Goal: Task Accomplishment & Management: Manage account settings

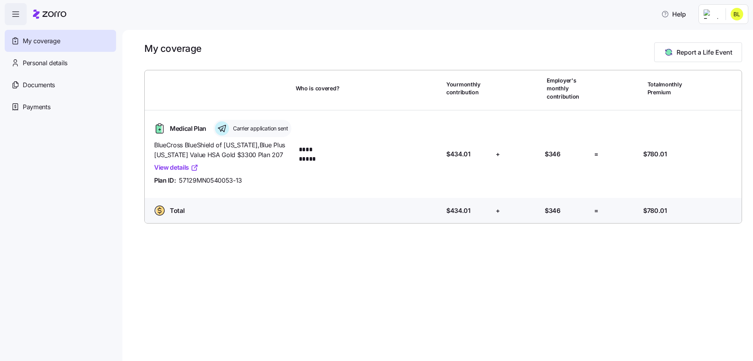
click at [231, 132] on span "Carrier application sent" at bounding box center [259, 128] width 57 height 8
click at [357, 302] on div "**********" at bounding box center [437, 195] width 631 height 331
click at [712, 15] on html "**********" at bounding box center [376, 178] width 753 height 356
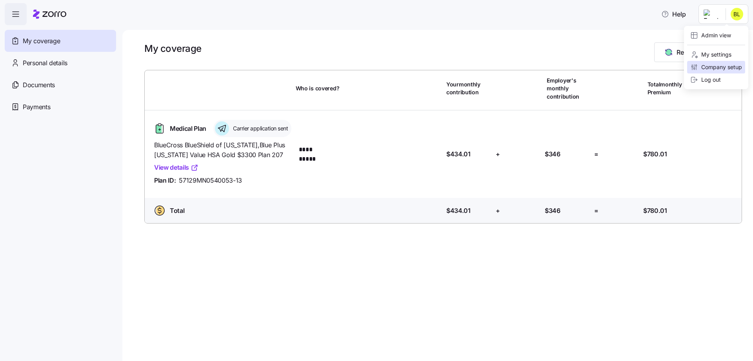
click at [738, 67] on div "Company setup" at bounding box center [716, 67] width 52 height 9
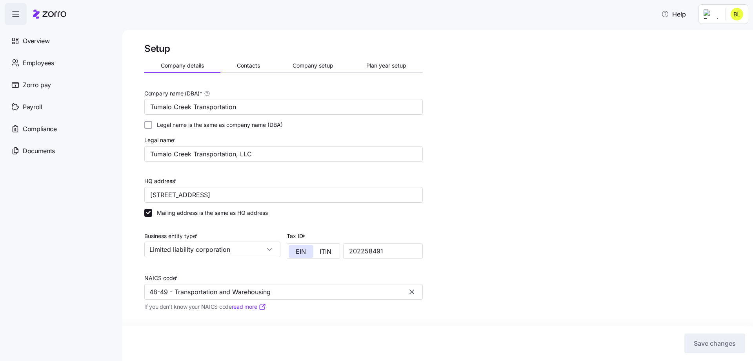
click at [45, 43] on span "Overview" at bounding box center [36, 41] width 27 height 10
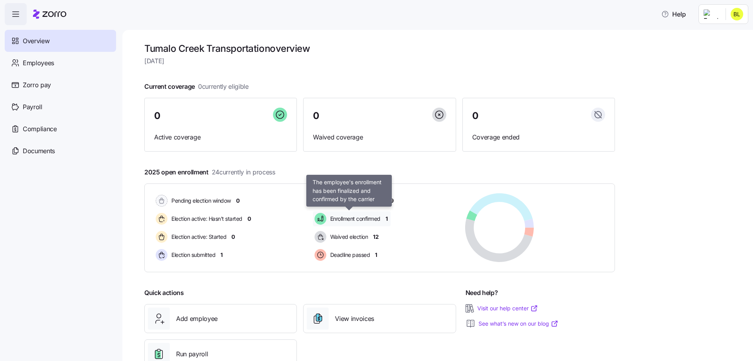
click at [363, 220] on span "Enrollment confirmed" at bounding box center [354, 219] width 53 height 8
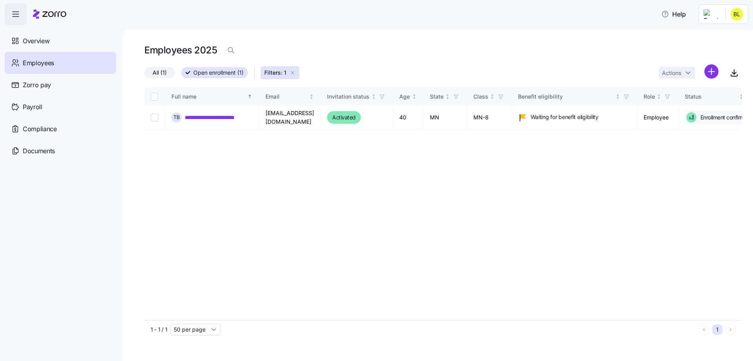
drag, startPoint x: 44, startPoint y: 43, endPoint x: 60, endPoint y: 53, distance: 18.9
click at [44, 43] on span "Overview" at bounding box center [36, 41] width 27 height 10
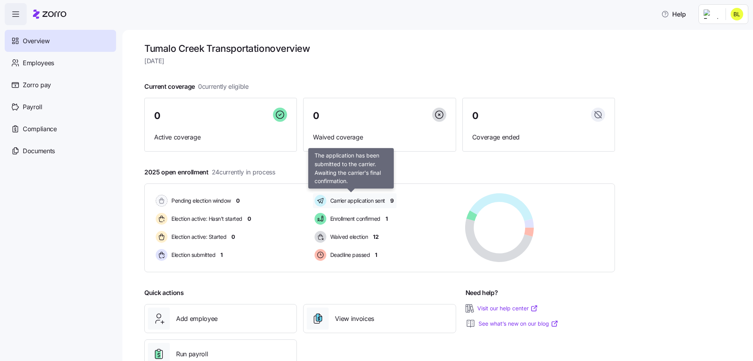
click at [388, 199] on div "Carrier application sent" at bounding box center [351, 200] width 76 height 15
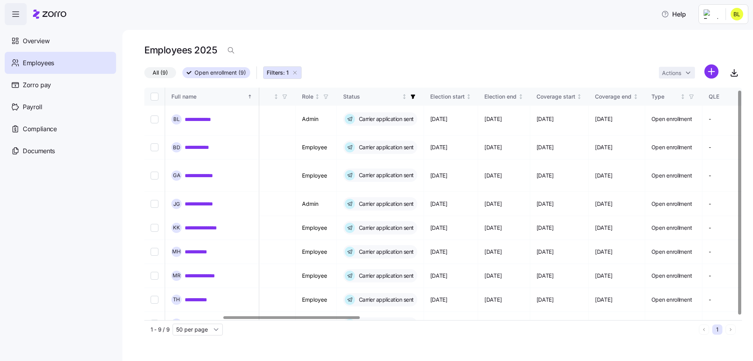
scroll to position [2, 403]
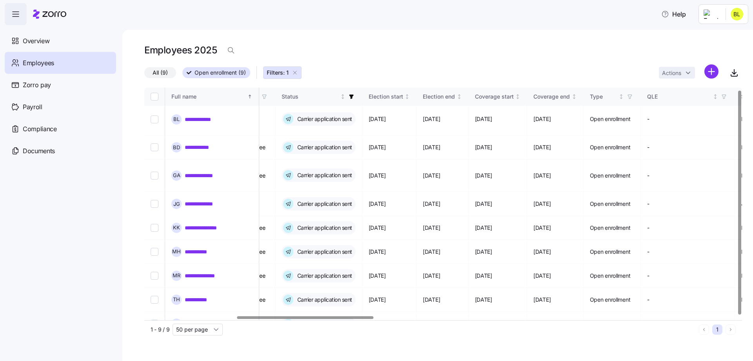
click at [365, 316] on div at bounding box center [305, 317] width 136 height 3
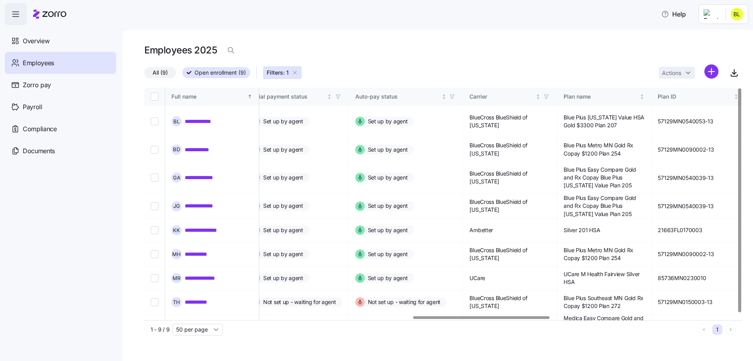
scroll to position [0, 1176]
click at [481, 315] on div at bounding box center [440, 317] width 593 height 5
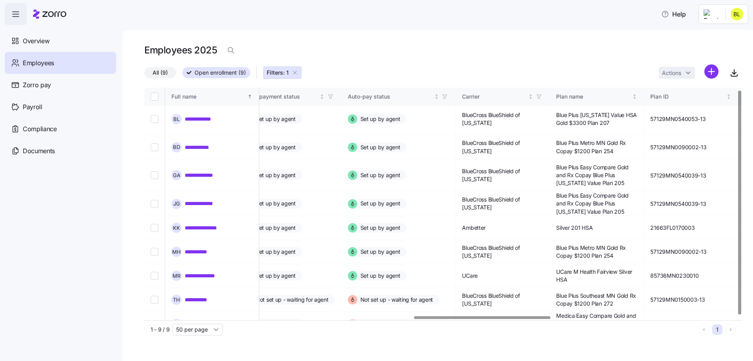
scroll to position [2, 1178]
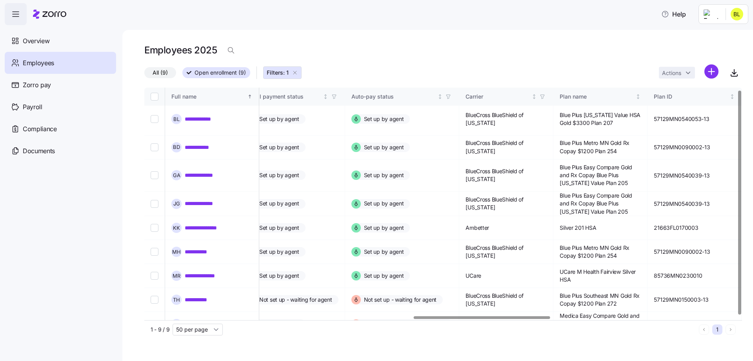
click at [425, 316] on div at bounding box center [482, 317] width 136 height 3
